Goal: Navigation & Orientation: Find specific page/section

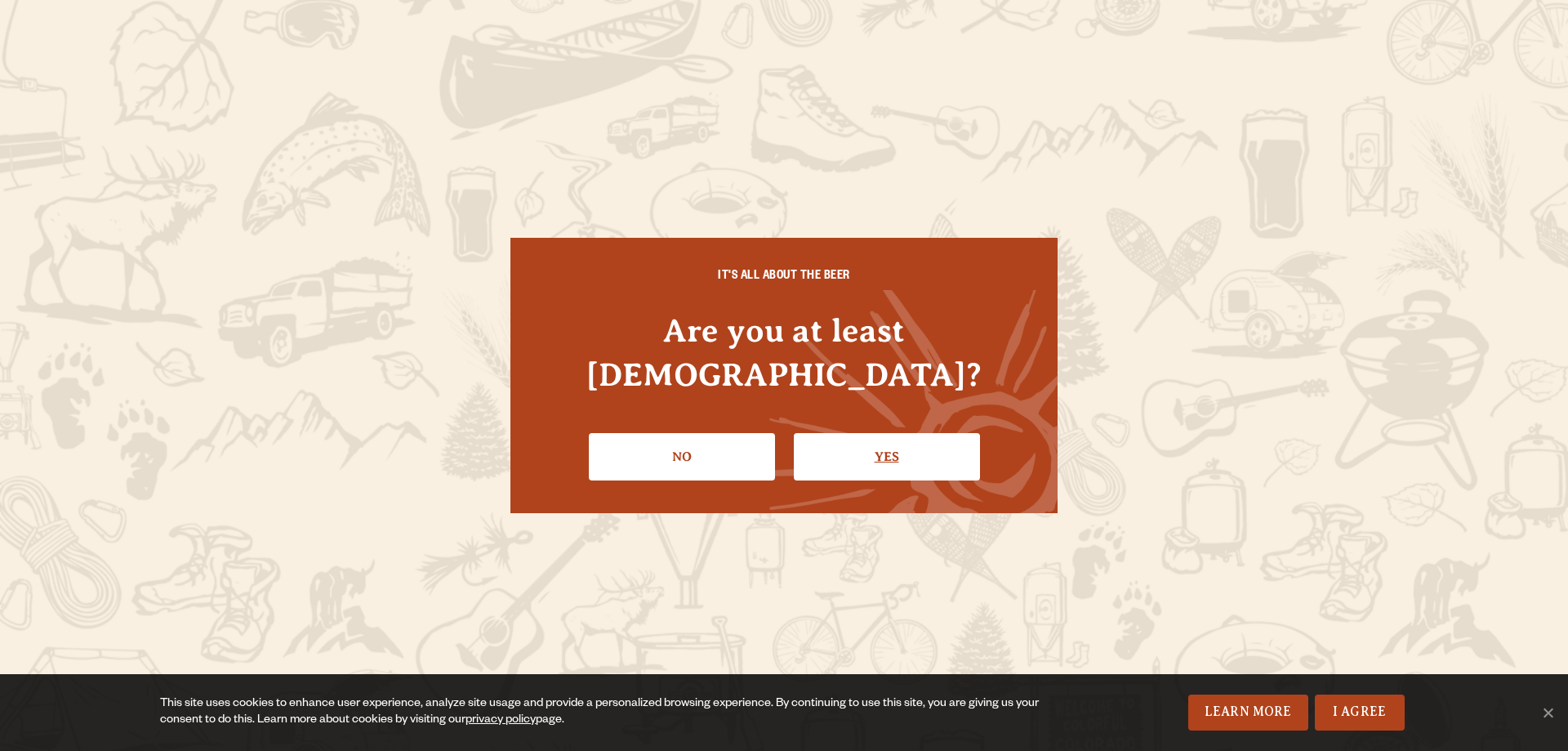
click at [948, 450] on link "Yes" at bounding box center [886, 456] width 187 height 47
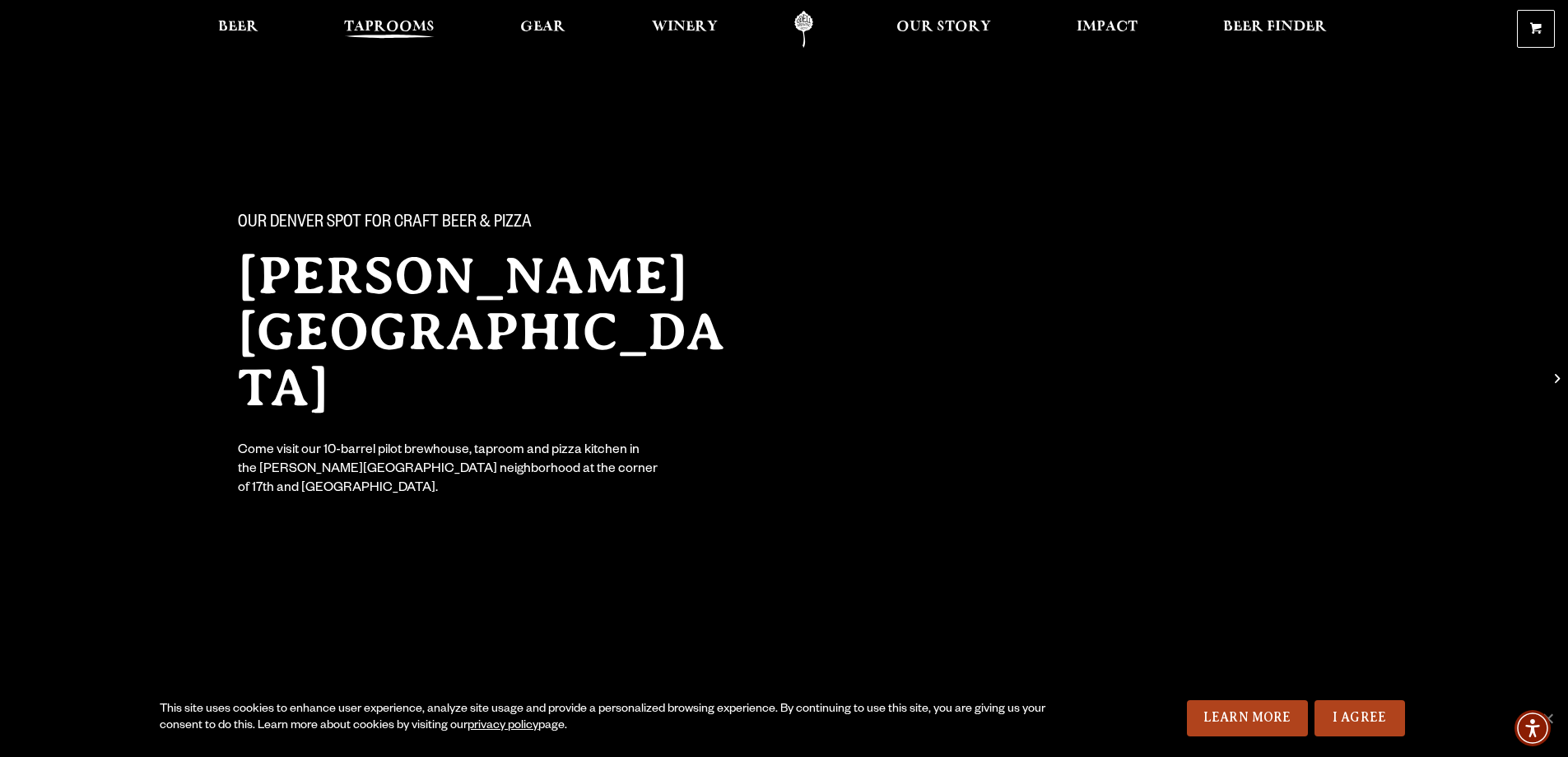
click at [348, 27] on span "Taprooms" at bounding box center [389, 28] width 91 height 13
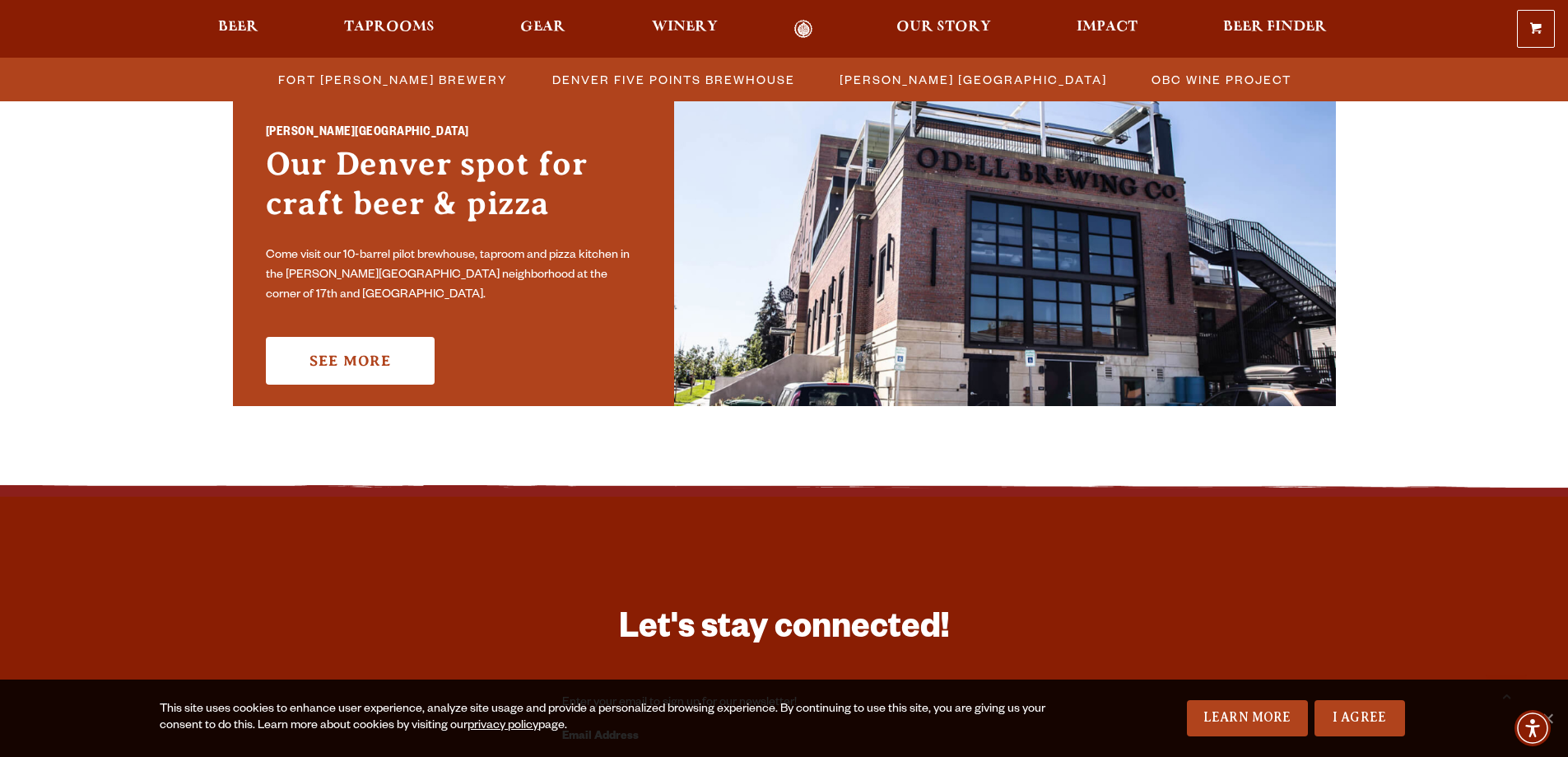
scroll to position [1235, 0]
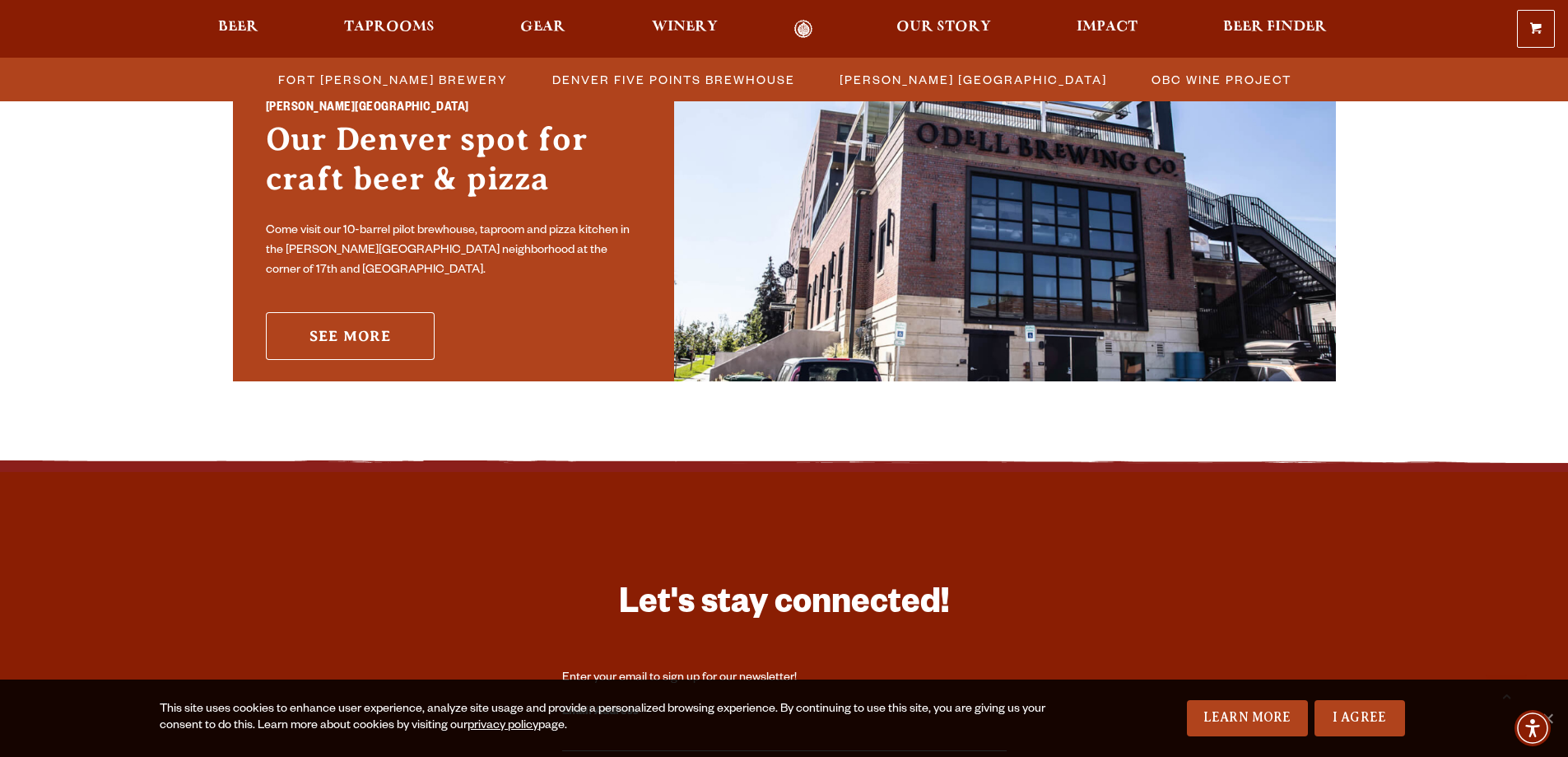
click at [334, 312] on link "See More" at bounding box center [350, 336] width 169 height 48
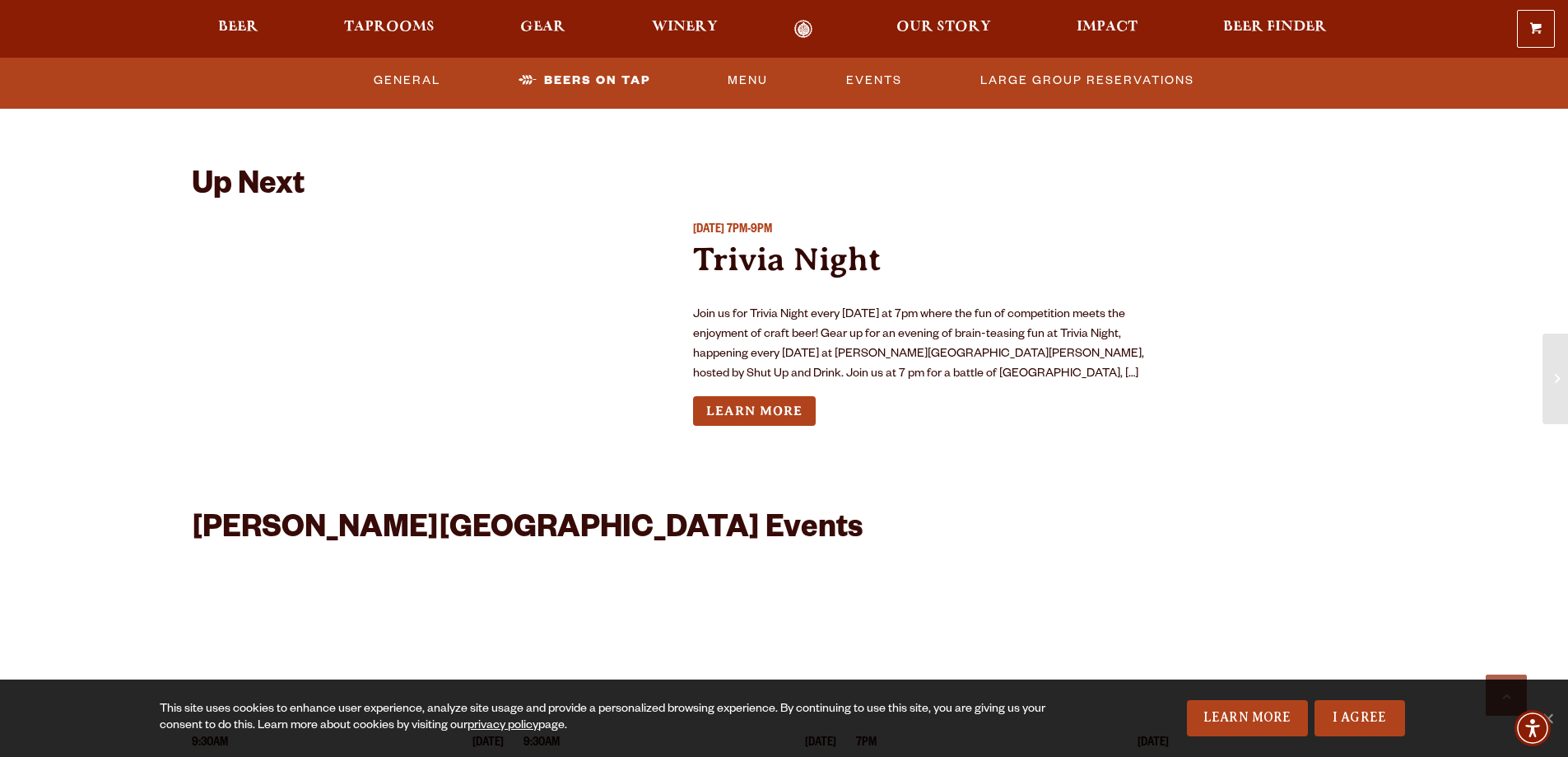
scroll to position [3953, 0]
